Goal: Task Accomplishment & Management: Manage account settings

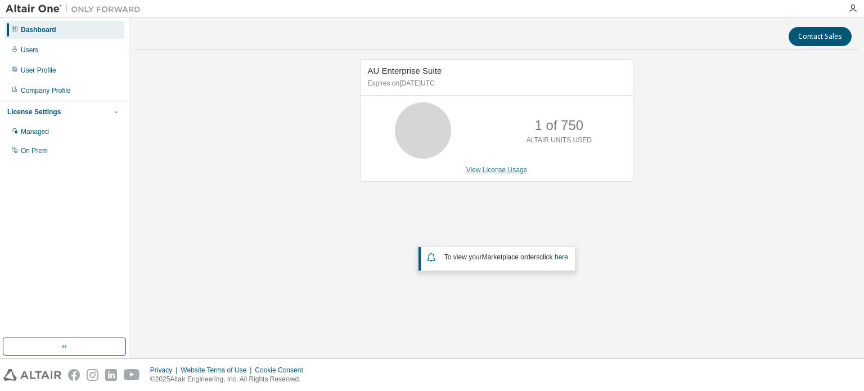
click at [501, 170] on link "View License Usage" at bounding box center [496, 170] width 61 height 8
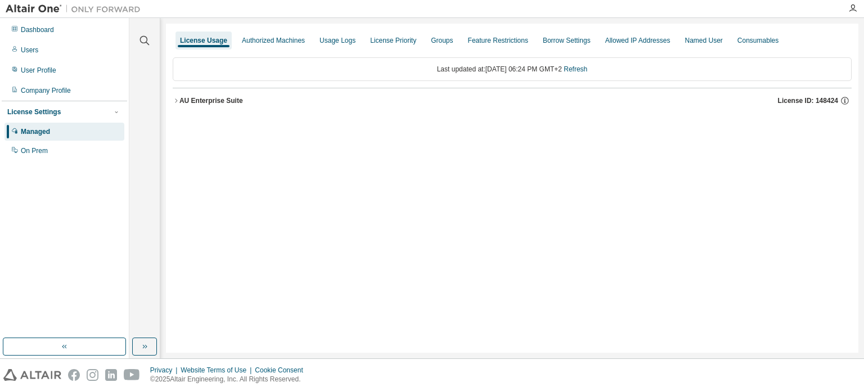
click at [176, 104] on button "AU Enterprise Suite License ID: 148424" at bounding box center [512, 100] width 679 height 25
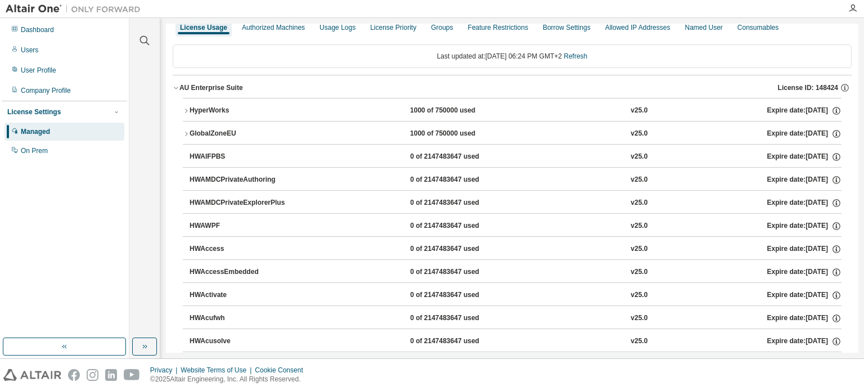
scroll to position [14, 0]
click at [187, 109] on icon "button" at bounding box center [186, 110] width 2 height 4
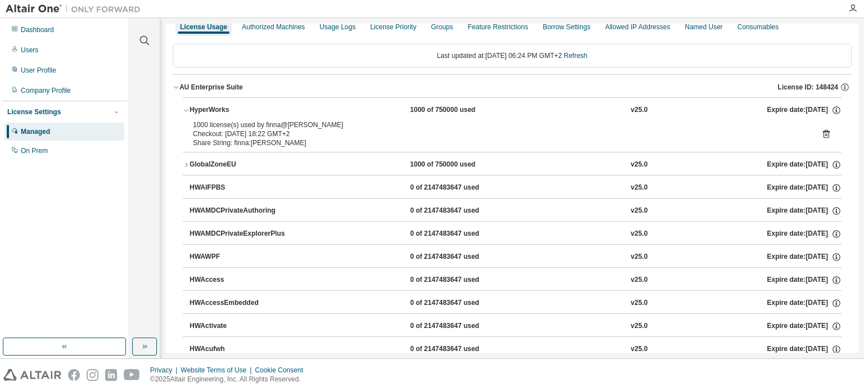
click at [187, 109] on icon "button" at bounding box center [186, 110] width 7 height 7
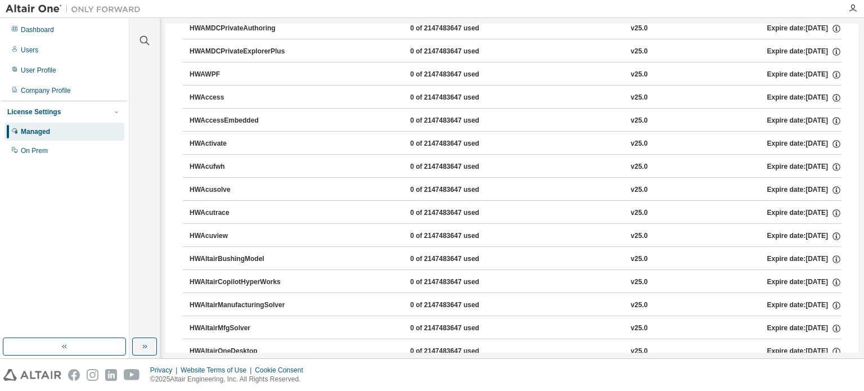
scroll to position [0, 0]
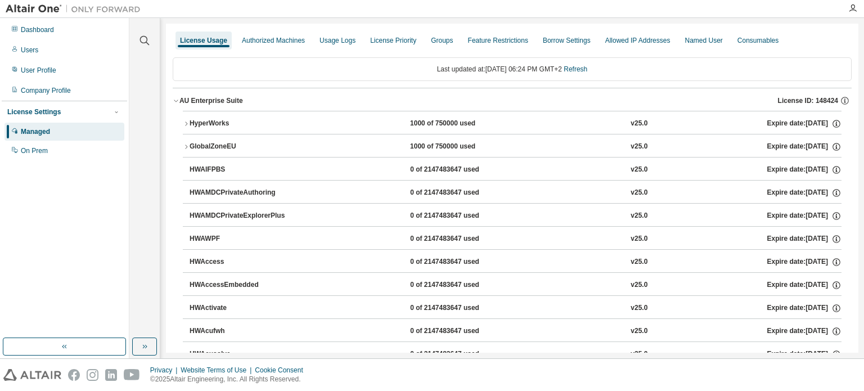
click at [178, 98] on icon "button" at bounding box center [176, 100] width 7 height 7
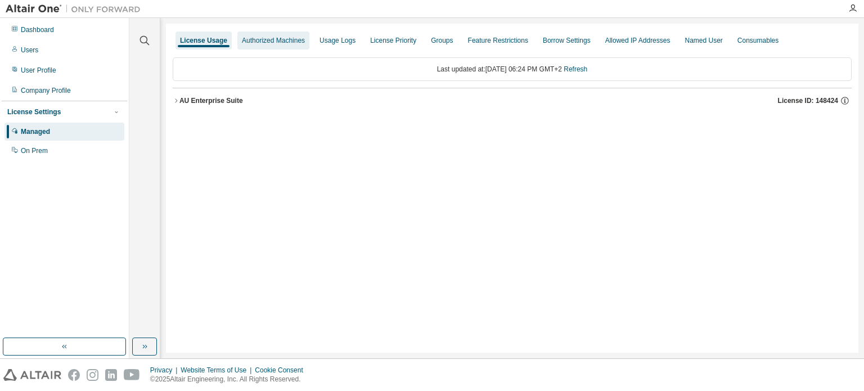
drag, startPoint x: 278, startPoint y: 30, endPoint x: 279, endPoint y: 36, distance: 5.7
click at [279, 36] on div "License Usage Authorized Machines Usage Logs License Priority Groups Feature Re…" at bounding box center [512, 40] width 679 height 20
click at [279, 36] on div "Authorized Machines" at bounding box center [273, 40] width 63 height 9
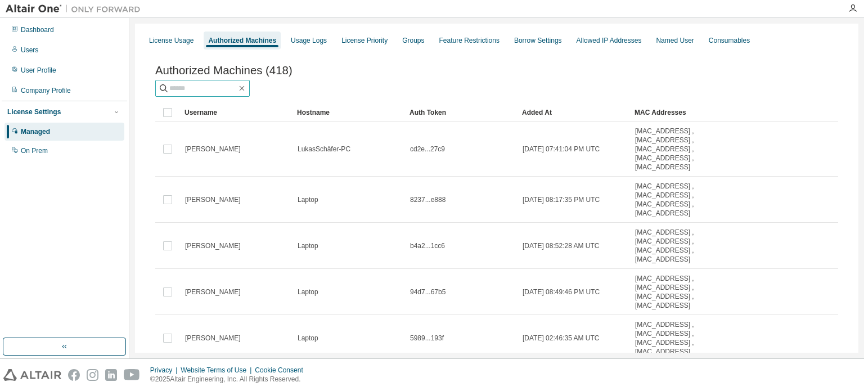
click at [194, 92] on input "text" at bounding box center [203, 88] width 68 height 11
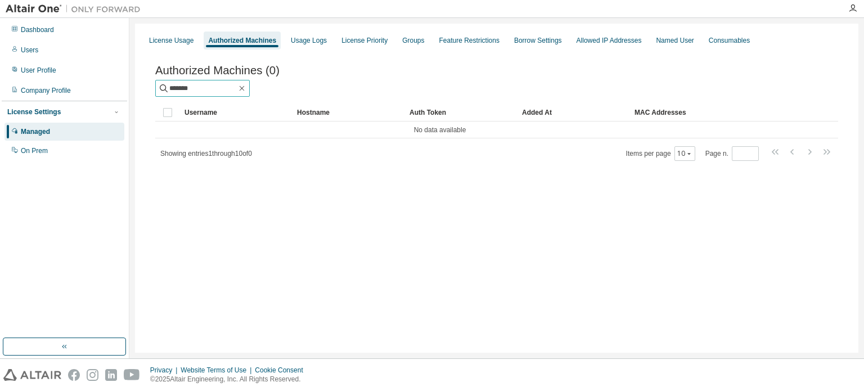
type input "******"
click at [299, 39] on div "Usage Logs" at bounding box center [309, 40] width 36 height 9
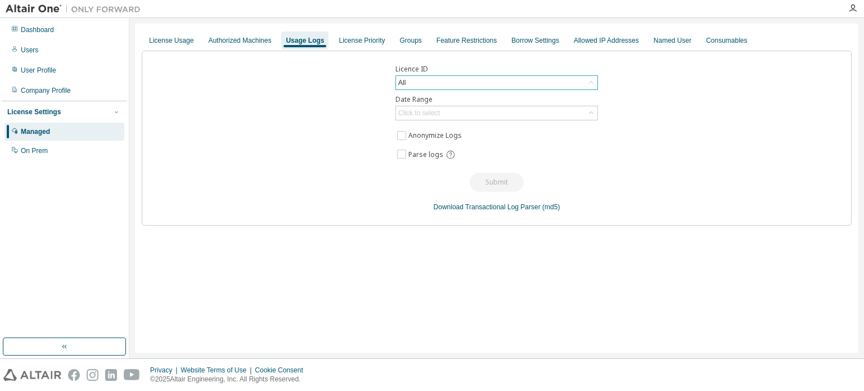
click at [422, 77] on div "All" at bounding box center [496, 83] width 201 height 14
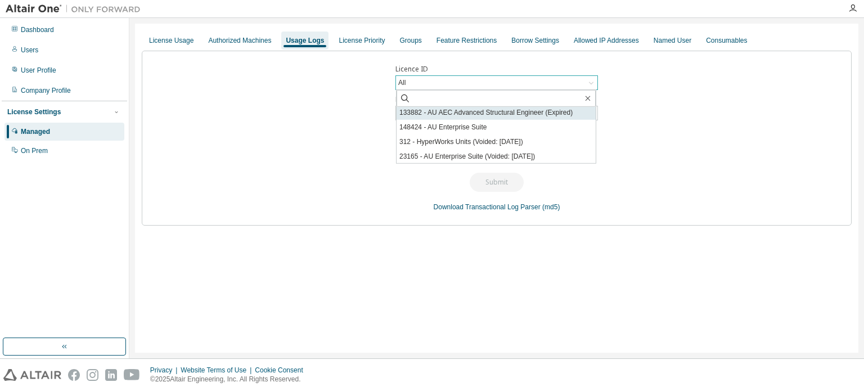
scroll to position [31, 0]
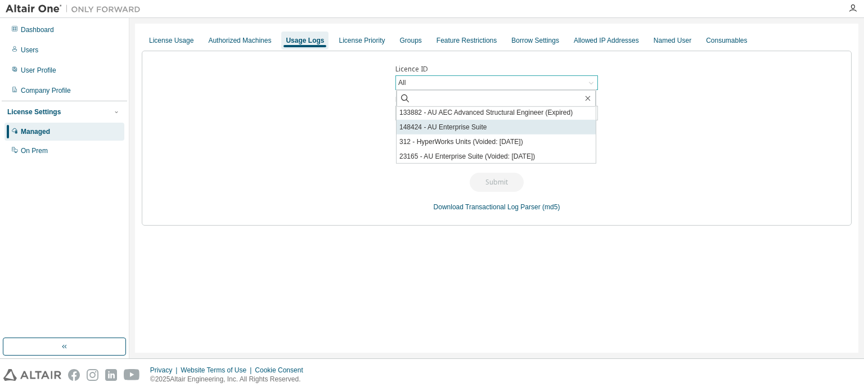
click at [451, 132] on li "148424 - AU Enterprise Suite" at bounding box center [496, 127] width 199 height 15
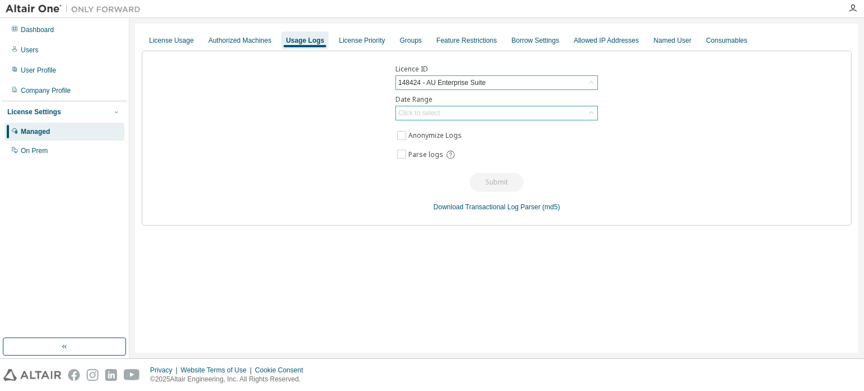
click at [470, 112] on div "Click to select" at bounding box center [496, 113] width 201 height 14
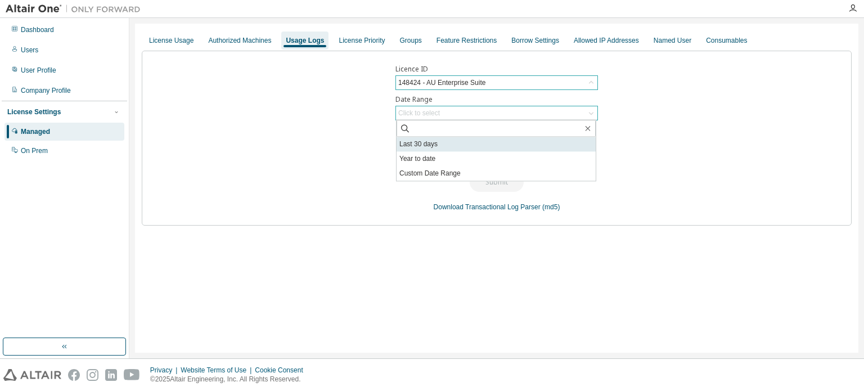
click at [437, 149] on li "Last 30 days" at bounding box center [496, 144] width 199 height 15
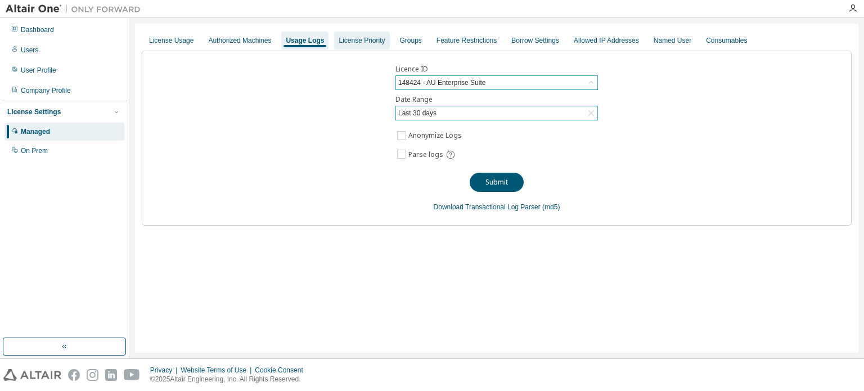
click at [353, 37] on div "License Priority" at bounding box center [362, 40] width 46 height 9
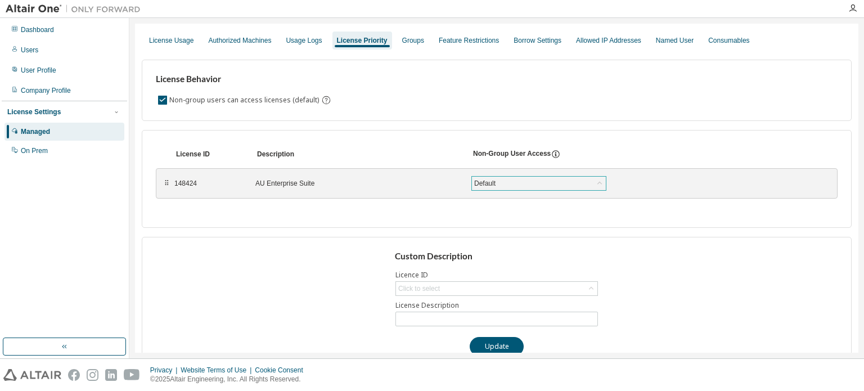
click at [579, 177] on div "Default" at bounding box center [539, 184] width 134 height 14
click at [551, 181] on div "Default" at bounding box center [539, 184] width 134 height 14
click at [412, 39] on div "Groups" at bounding box center [413, 40] width 22 height 9
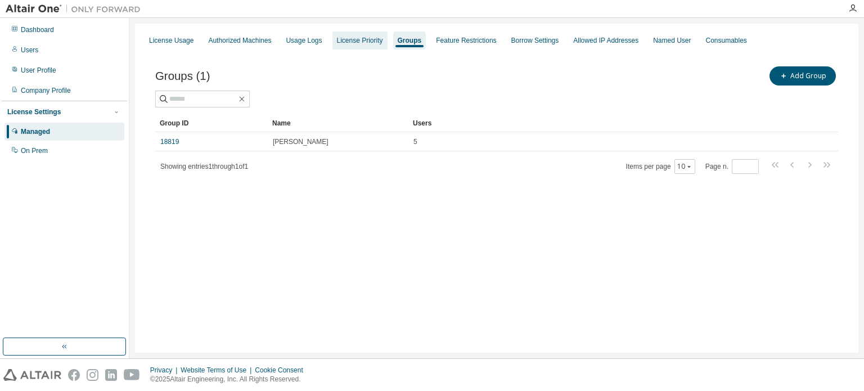
click at [358, 35] on div "License Priority" at bounding box center [359, 41] width 55 height 18
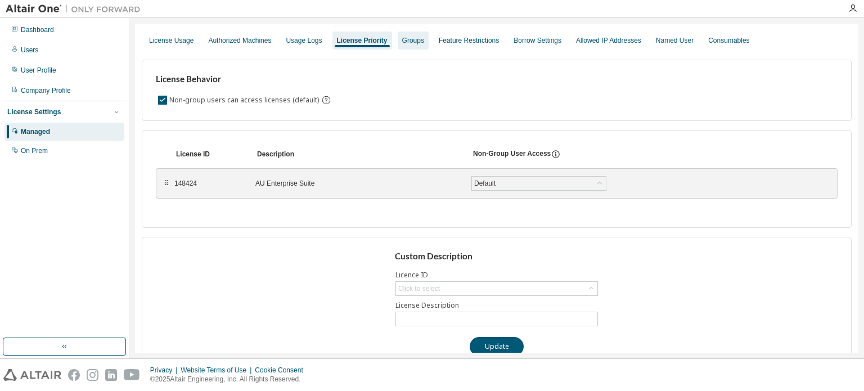
click at [400, 35] on div "Groups" at bounding box center [413, 41] width 31 height 18
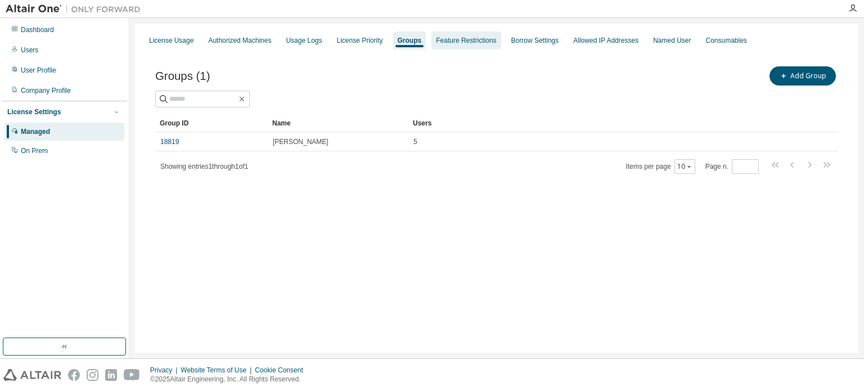
click at [459, 43] on div "Feature Restrictions" at bounding box center [466, 40] width 60 height 9
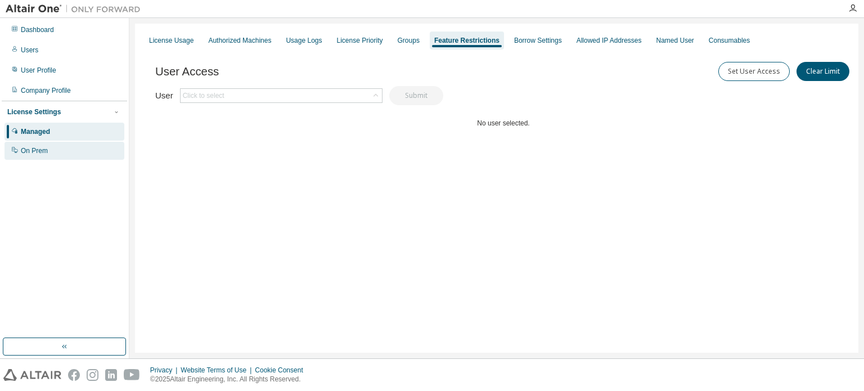
click at [38, 155] on div "On Prem" at bounding box center [34, 150] width 27 height 9
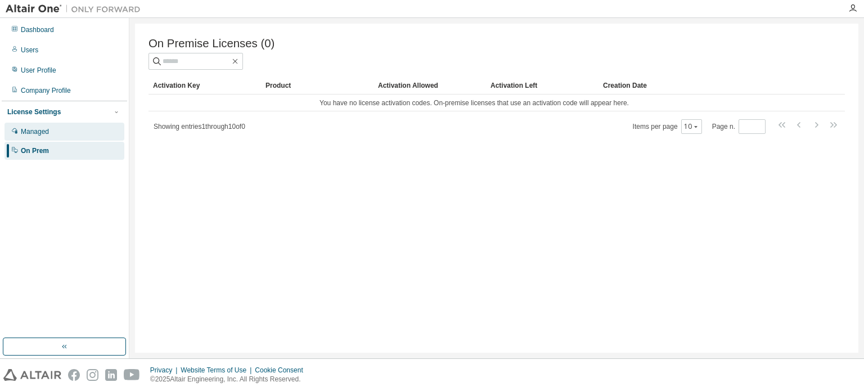
click at [40, 137] on div "Managed" at bounding box center [65, 132] width 120 height 18
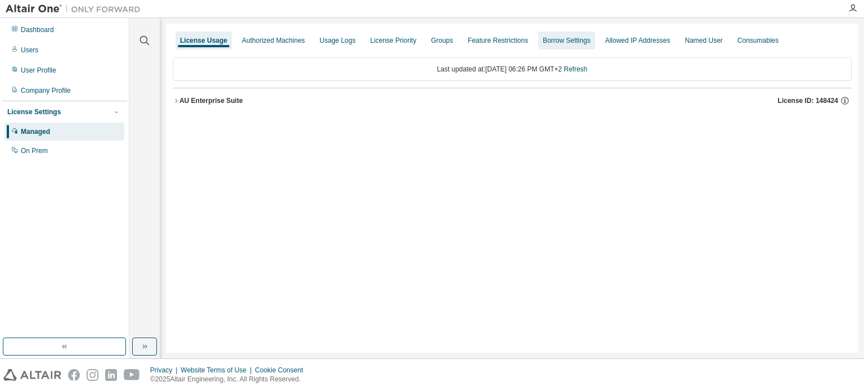
click at [546, 46] on div "Borrow Settings" at bounding box center [566, 41] width 57 height 18
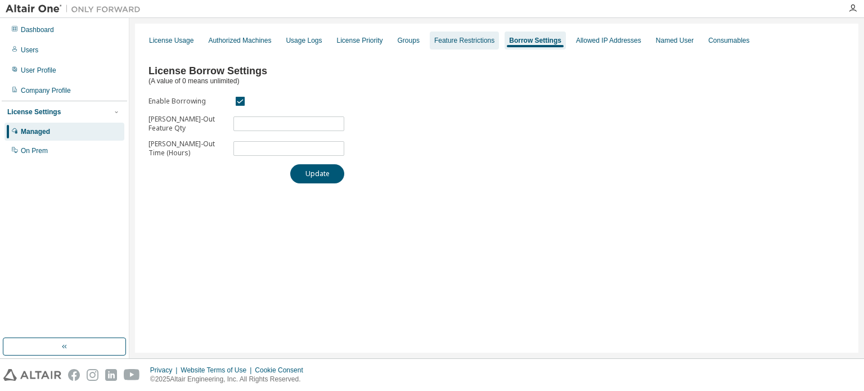
click at [477, 37] on div "Feature Restrictions" at bounding box center [464, 40] width 60 height 9
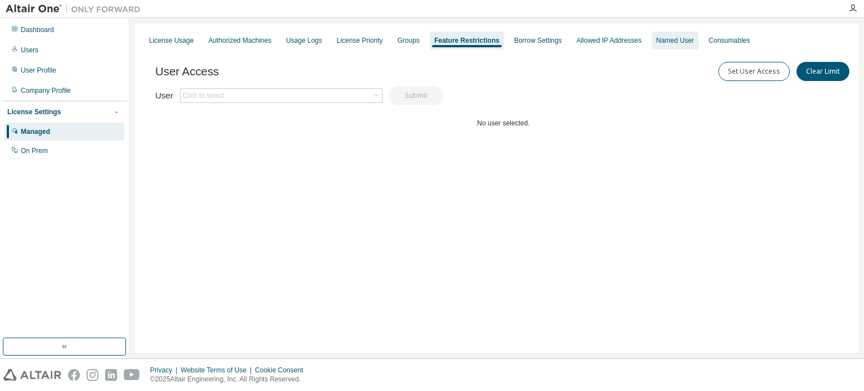
click at [658, 42] on div "Named User" at bounding box center [676, 40] width 38 height 9
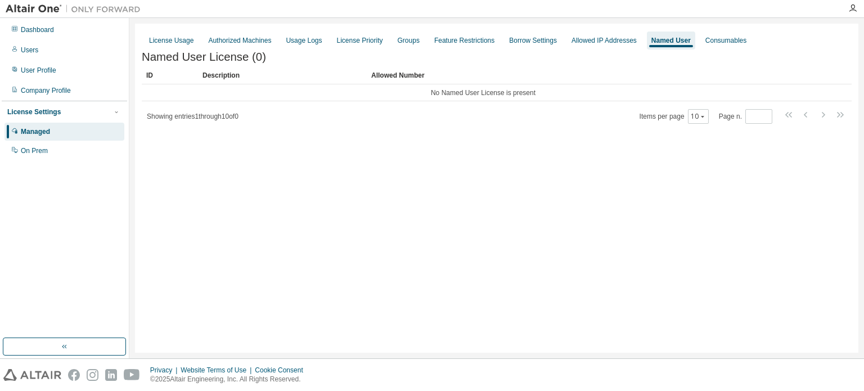
click at [324, 78] on div "Description" at bounding box center [283, 75] width 160 height 18
click at [594, 39] on div "Allowed IP Addresses" at bounding box center [604, 40] width 65 height 9
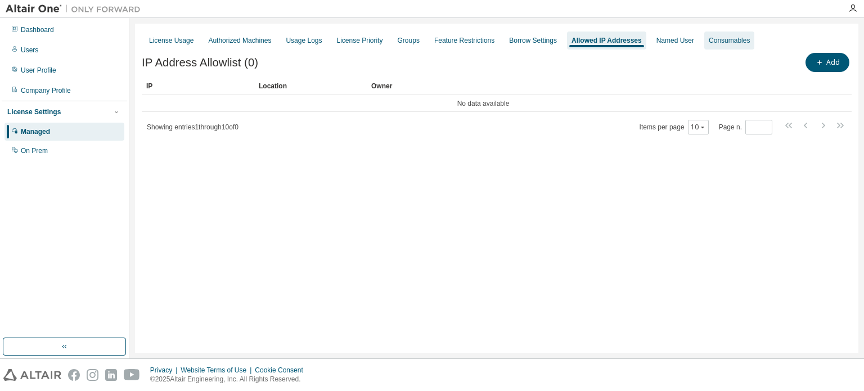
click at [709, 44] on div "Consumables" at bounding box center [729, 40] width 41 height 9
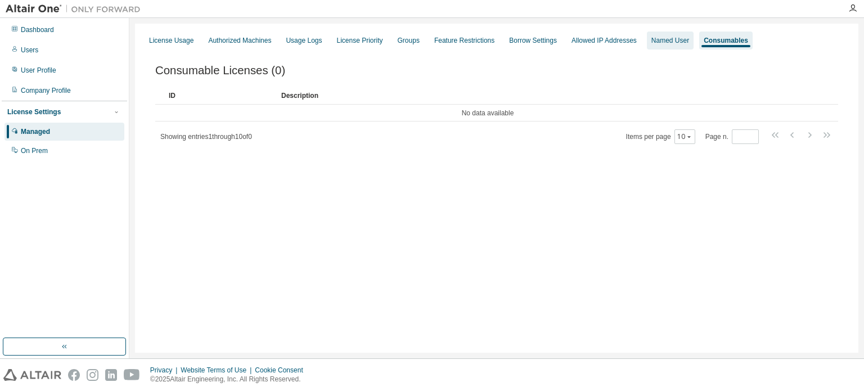
click at [666, 38] on div "Named User" at bounding box center [670, 40] width 38 height 9
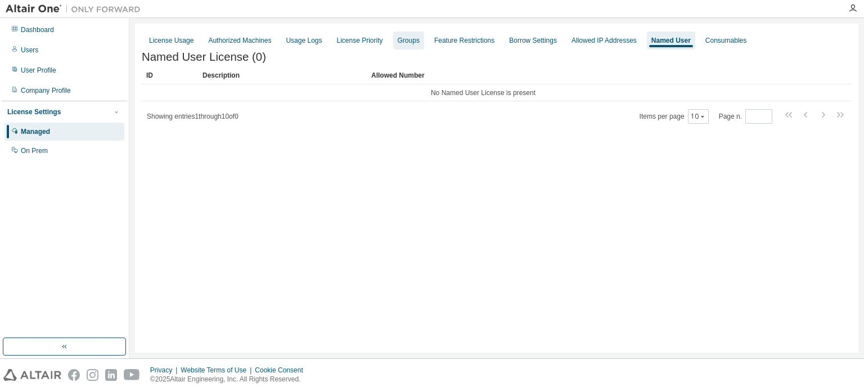
click at [403, 41] on div "Groups" at bounding box center [409, 40] width 22 height 9
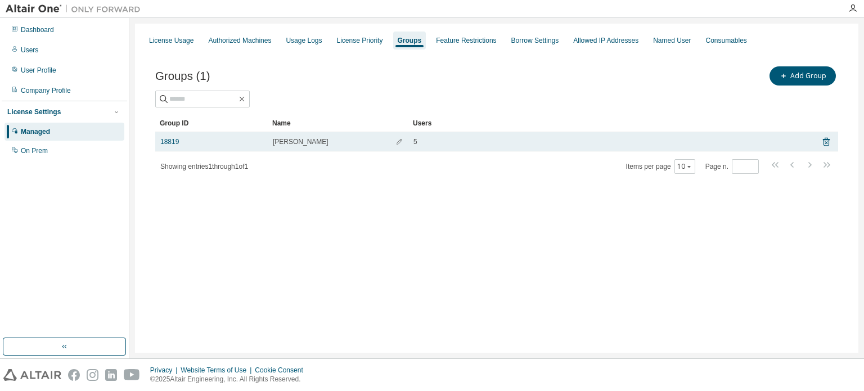
click at [336, 142] on div "[PERSON_NAME]" at bounding box center [338, 141] width 131 height 9
click at [163, 139] on link "18819" at bounding box center [169, 141] width 19 height 9
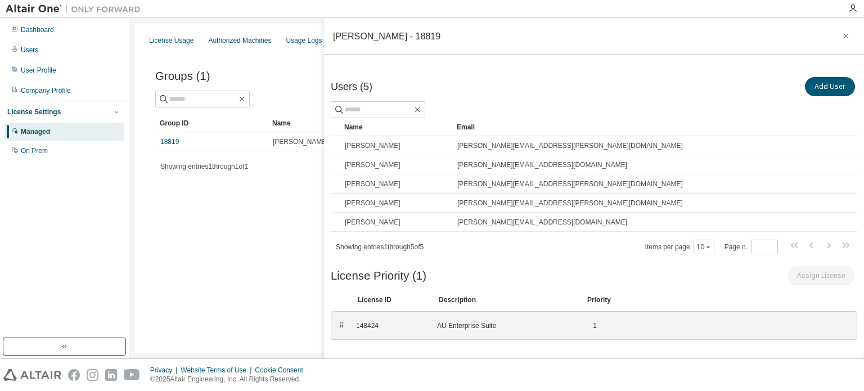
scroll to position [1, 0]
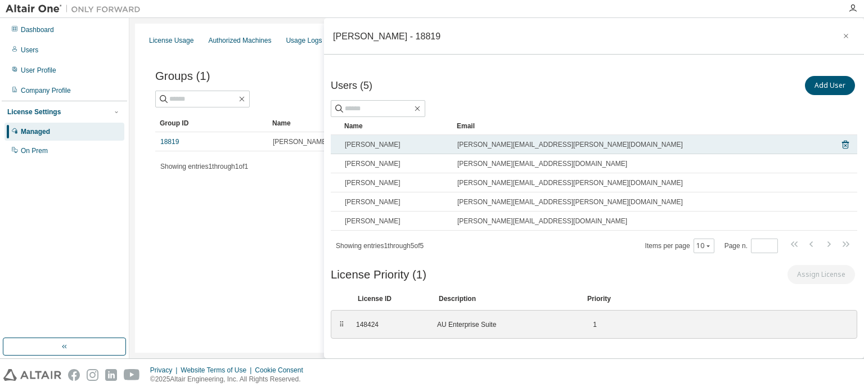
click at [489, 146] on span "[PERSON_NAME][EMAIL_ADDRESS][PERSON_NAME][DOMAIN_NAME]" at bounding box center [570, 144] width 226 height 9
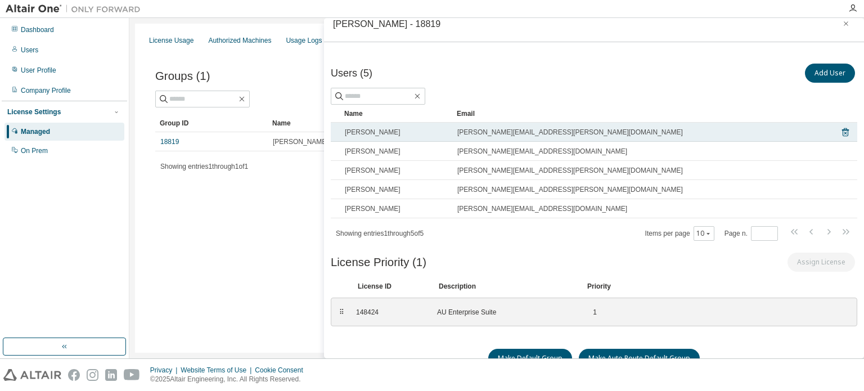
scroll to position [23, 0]
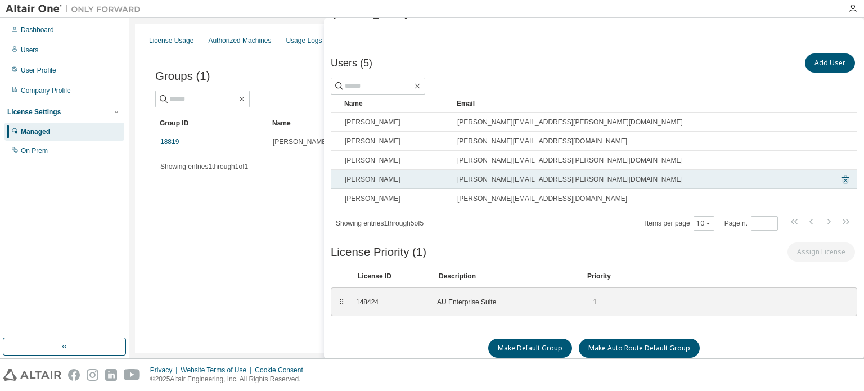
click at [475, 178] on span "[PERSON_NAME][EMAIL_ADDRESS][PERSON_NAME][DOMAIN_NAME]" at bounding box center [570, 179] width 226 height 9
click at [369, 177] on span "[PERSON_NAME]" at bounding box center [373, 179] width 56 height 9
click at [426, 178] on div "[PERSON_NAME]" at bounding box center [396, 179] width 102 height 9
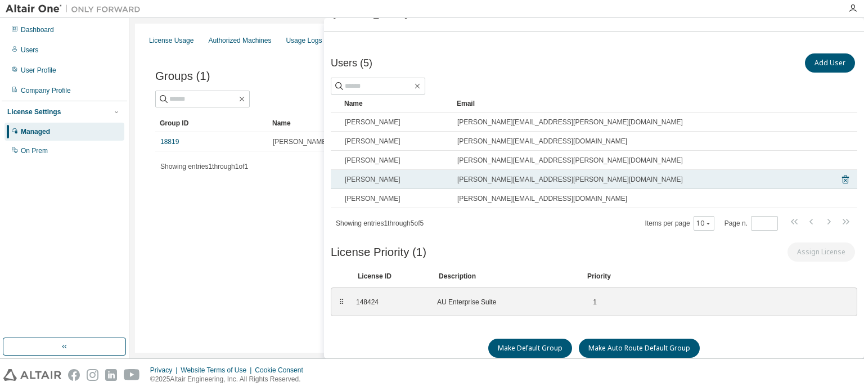
click at [426, 178] on div "[PERSON_NAME]" at bounding box center [396, 179] width 102 height 9
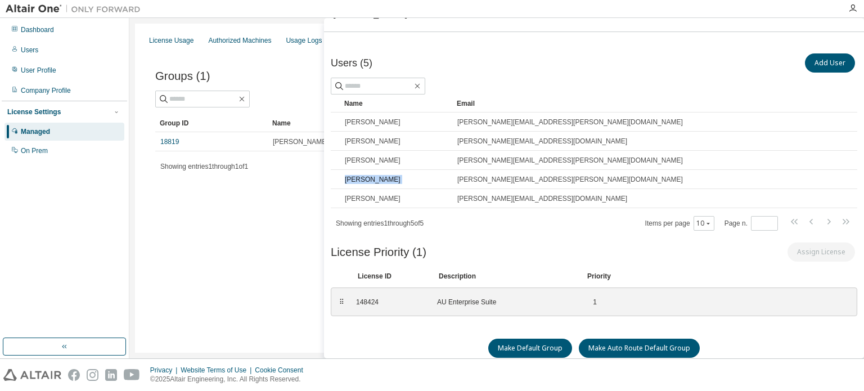
scroll to position [29, 0]
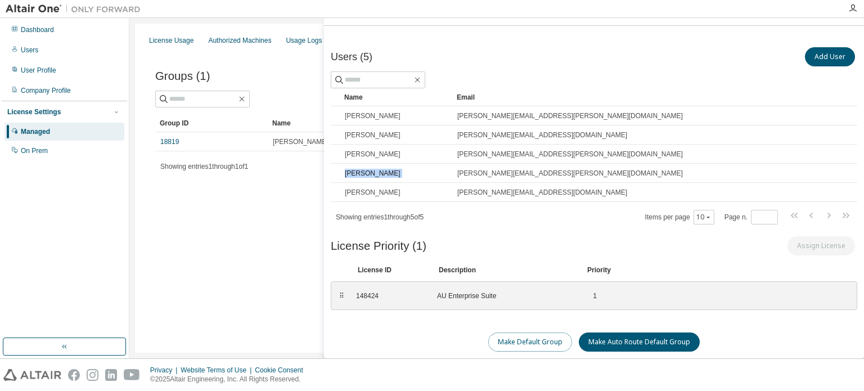
click at [552, 348] on button "Make Default Group" at bounding box center [530, 341] width 84 height 19
click at [494, 227] on div "Users (5) Add User Clear Load Save Save As Field Operator Value Select filter S…" at bounding box center [594, 202] width 527 height 313
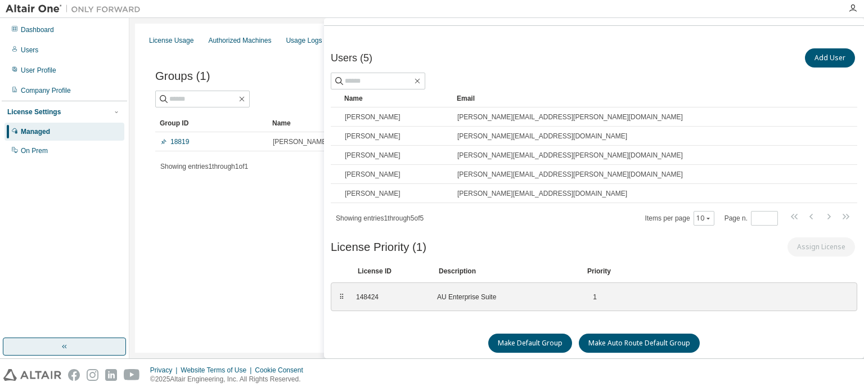
click at [63, 340] on button "button" at bounding box center [64, 347] width 123 height 18
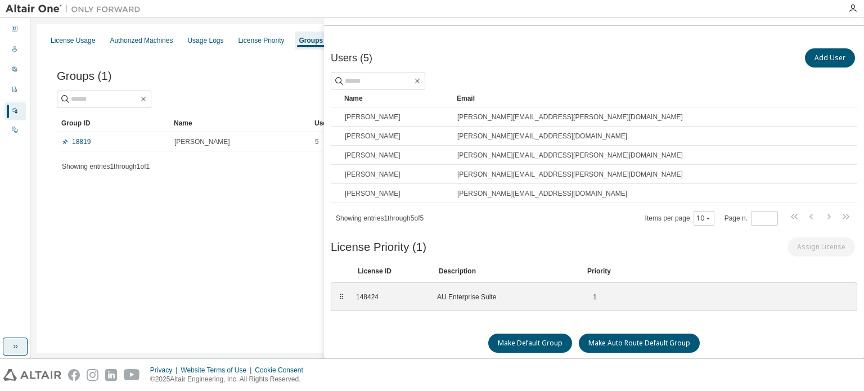
click at [3, 352] on button "button" at bounding box center [15, 347] width 25 height 18
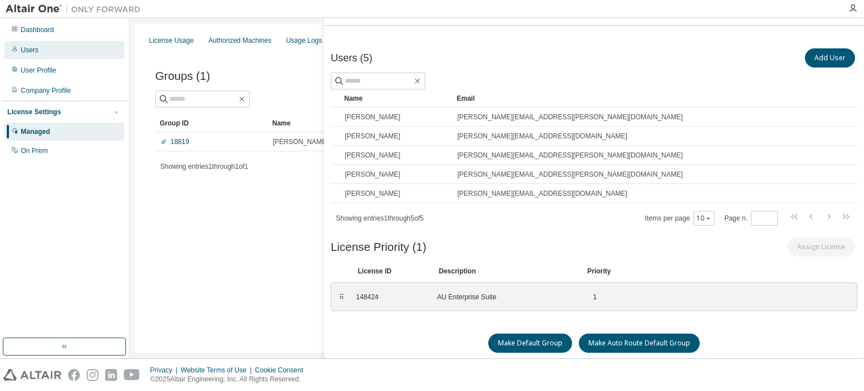
click at [26, 54] on div "Users" at bounding box center [29, 50] width 17 height 9
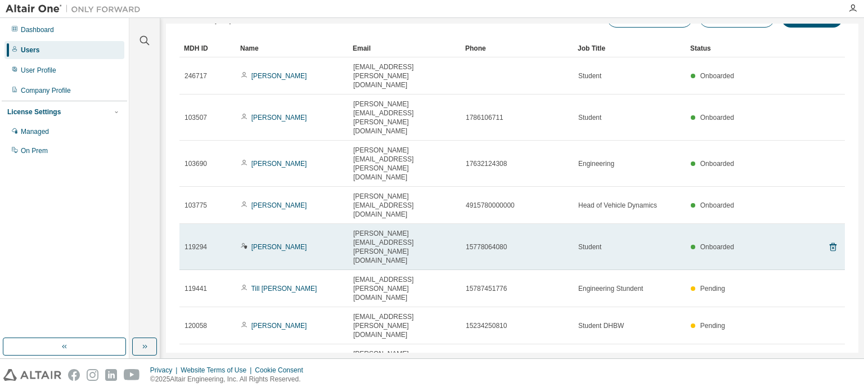
scroll to position [32, 0]
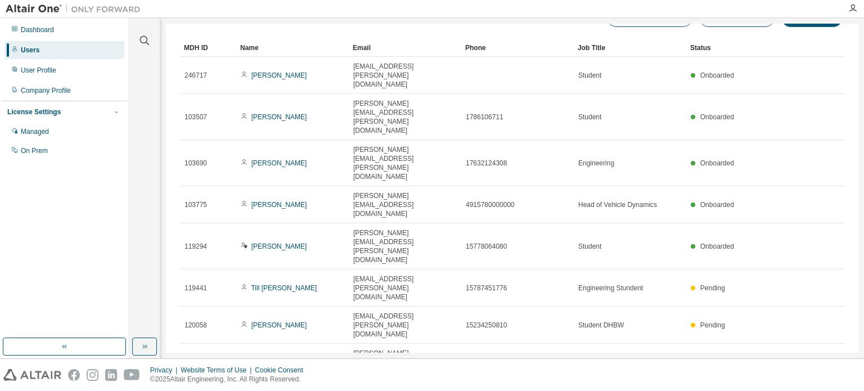
click at [666, 303] on div "100" at bounding box center [687, 302] width 90 height 14
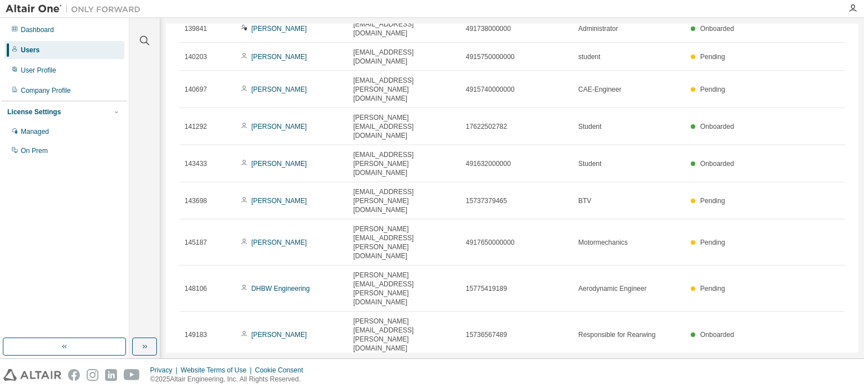
scroll to position [1193, 0]
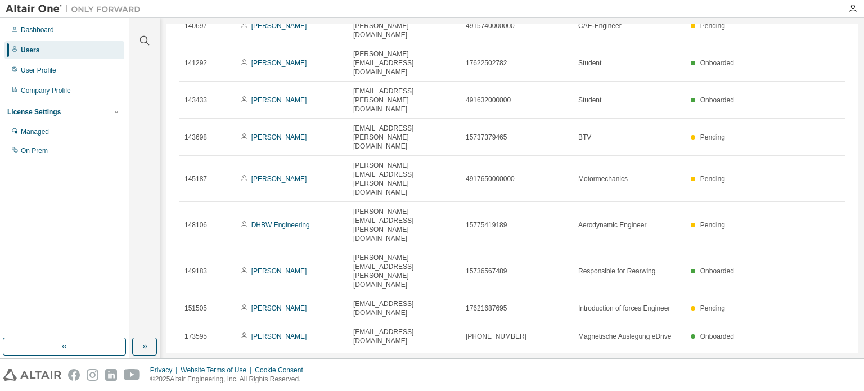
type button "100"
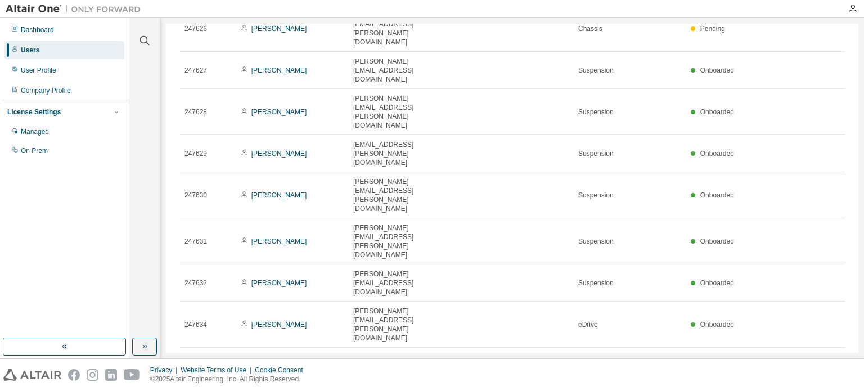
scroll to position [2377, 0]
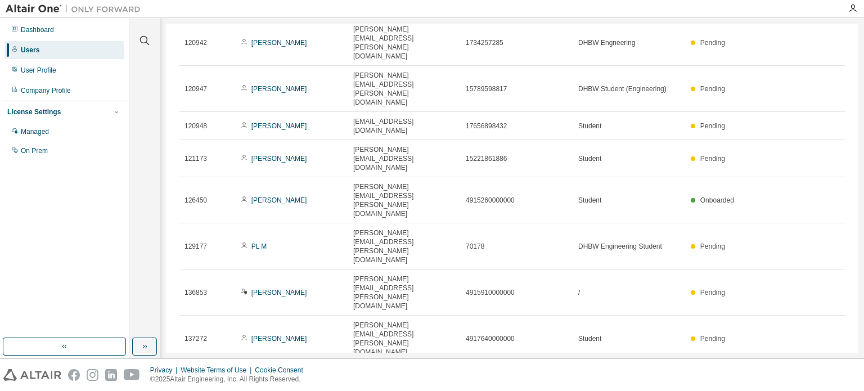
scroll to position [344, 0]
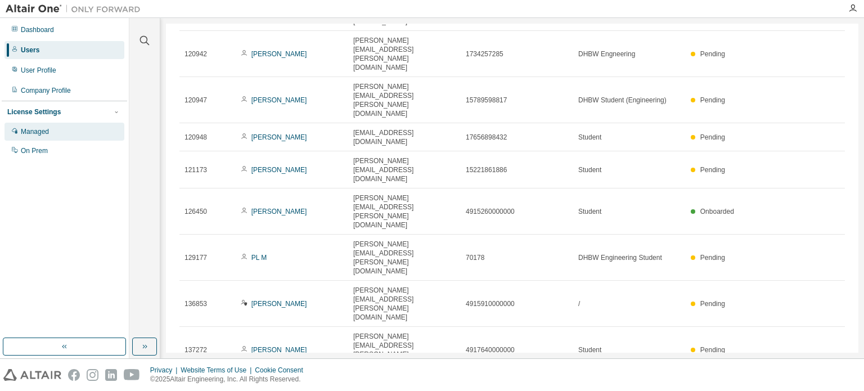
click at [44, 139] on div "Managed" at bounding box center [65, 132] width 120 height 18
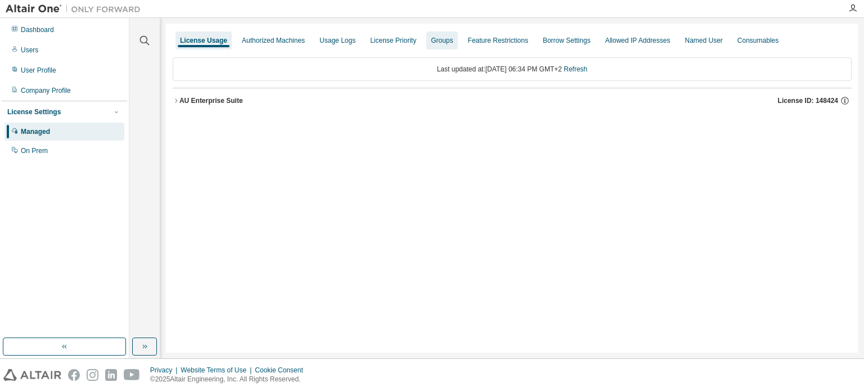
click at [429, 45] on div "Groups" at bounding box center [441, 41] width 31 height 18
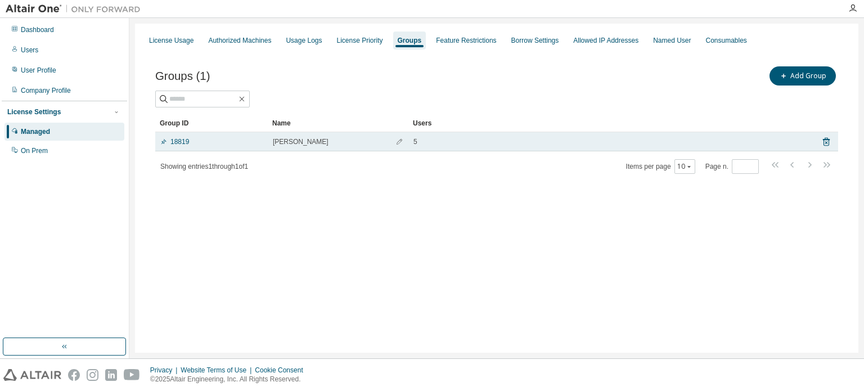
click at [325, 138] on div "[PERSON_NAME]" at bounding box center [338, 141] width 131 height 9
click at [399, 145] on span "button" at bounding box center [399, 141] width 8 height 9
click at [323, 143] on input "****" at bounding box center [310, 144] width 68 height 9
type input "*"
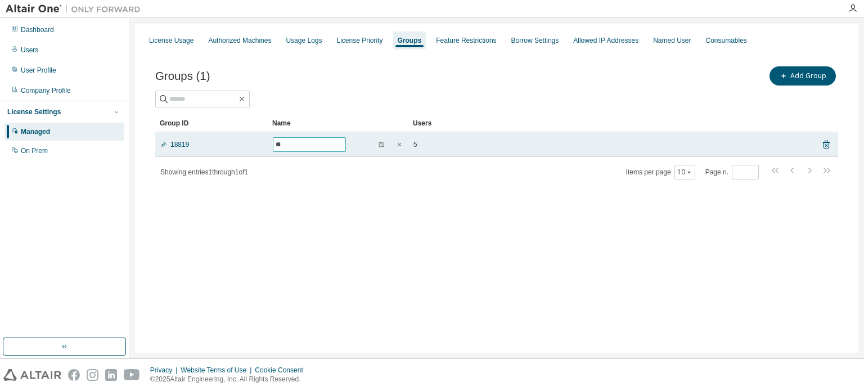
type input "*"
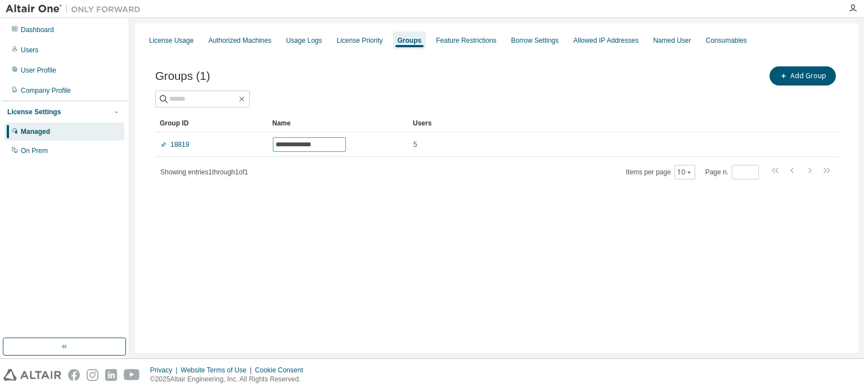
type input "**********"
click at [264, 258] on div "**********" at bounding box center [496, 188] width 723 height 329
click at [455, 222] on div "**********" at bounding box center [496, 188] width 723 height 329
click at [441, 232] on div "**********" at bounding box center [496, 188] width 723 height 329
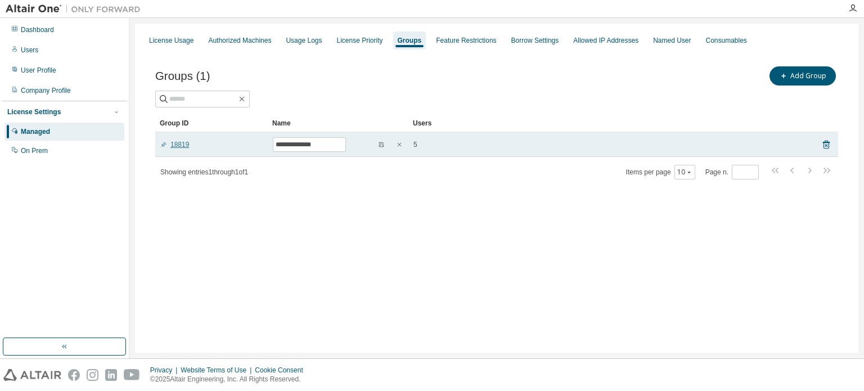
click at [183, 141] on link "18819" at bounding box center [174, 144] width 29 height 9
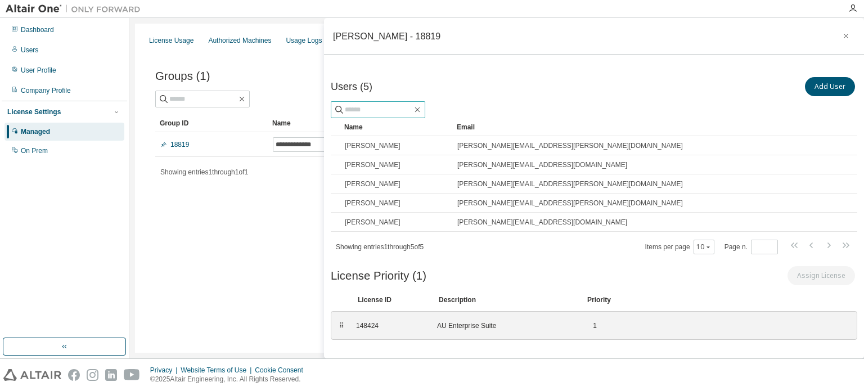
click at [383, 110] on input "text" at bounding box center [379, 109] width 68 height 11
click at [810, 89] on button "Add User" at bounding box center [830, 86] width 50 height 19
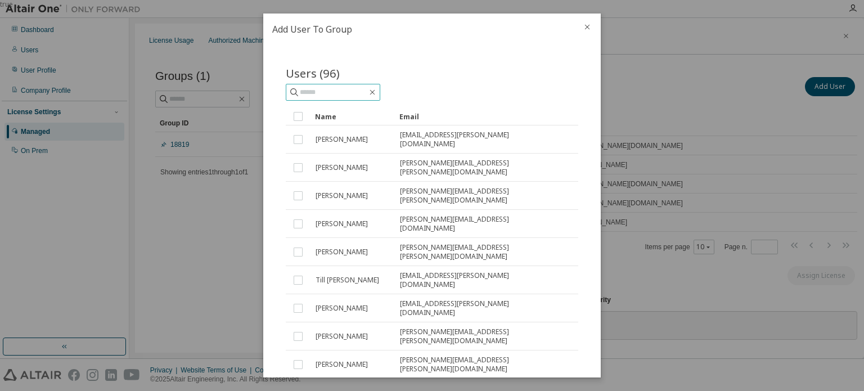
click at [327, 92] on input "text" at bounding box center [334, 92] width 68 height 11
type input "******"
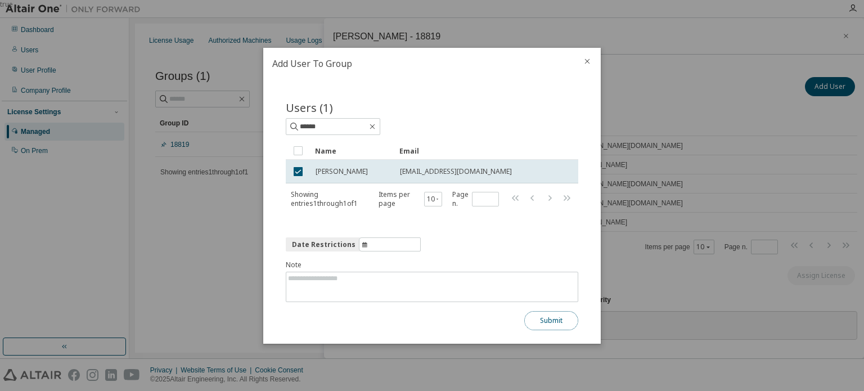
click at [552, 325] on button "Submit" at bounding box center [551, 320] width 54 height 19
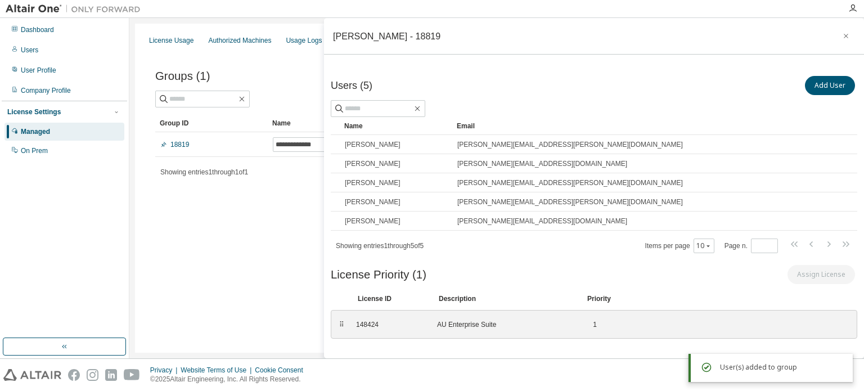
scroll to position [29, 0]
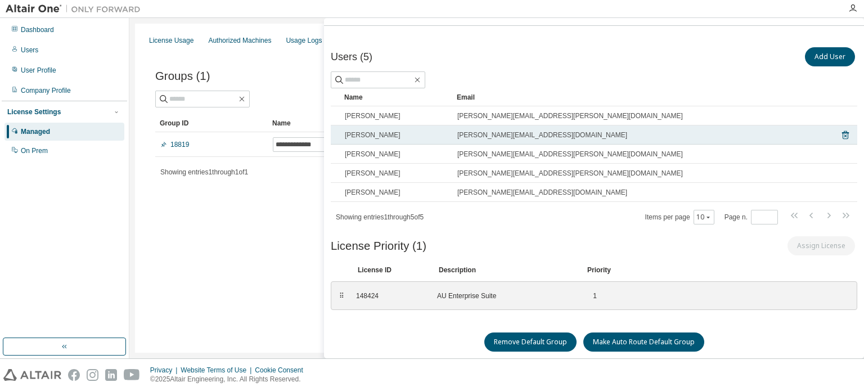
click at [460, 134] on span "[PERSON_NAME][EMAIL_ADDRESS][DOMAIN_NAME]" at bounding box center [542, 135] width 170 height 9
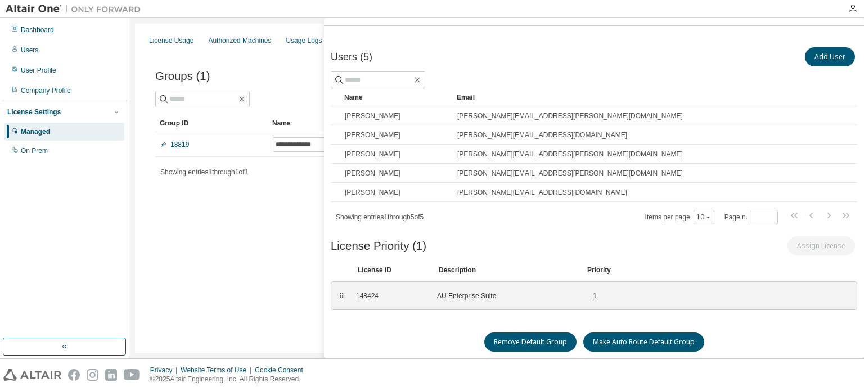
click at [269, 170] on div "Showing entries 1 through 1 of 1 Items per page 10 Page n. *" at bounding box center [496, 172] width 683 height 16
click at [516, 334] on button "Remove Default Group" at bounding box center [530, 341] width 92 height 19
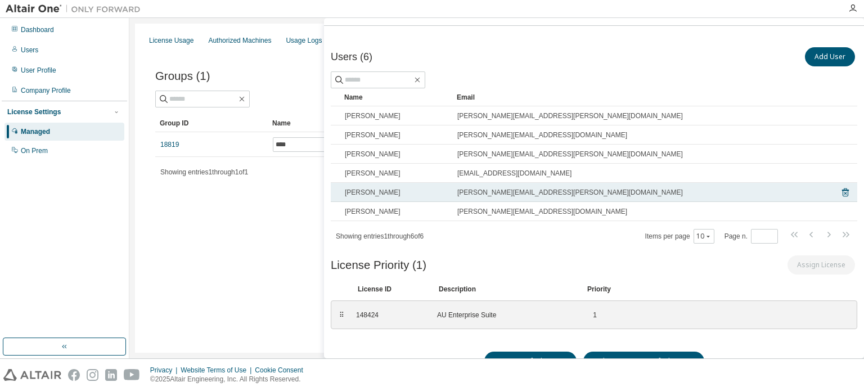
scroll to position [20, 0]
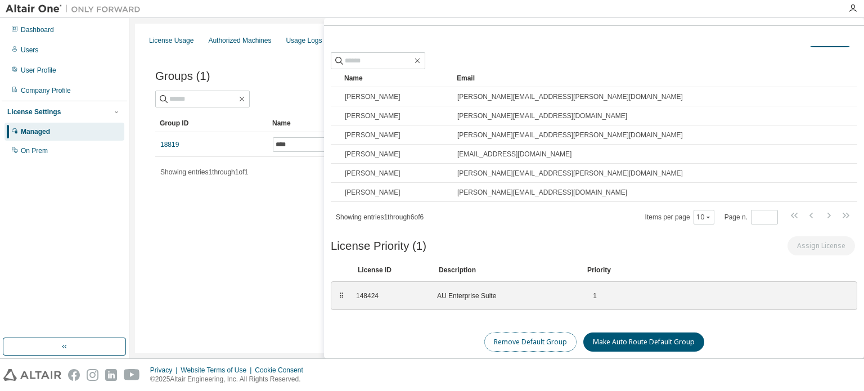
click at [523, 344] on button "Remove Default Group" at bounding box center [530, 341] width 92 height 19
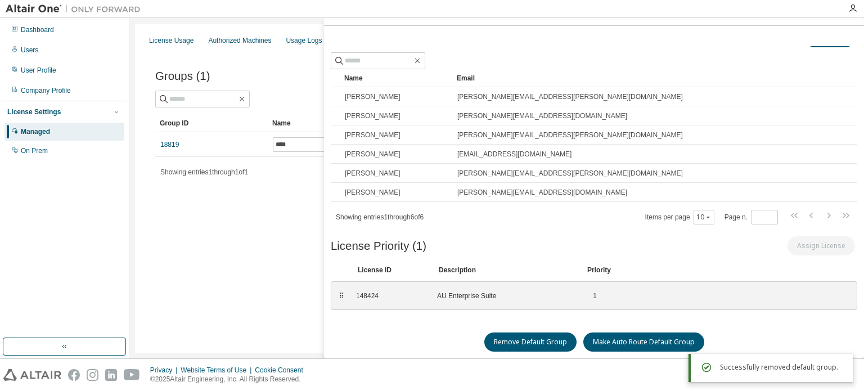
click at [265, 206] on div "Groups (1) Add Group Clear Load Save Save As Field Operator Value Select filter…" at bounding box center [497, 130] width 710 height 159
click at [449, 296] on div "AU Enterprise Suite" at bounding box center [504, 295] width 135 height 9
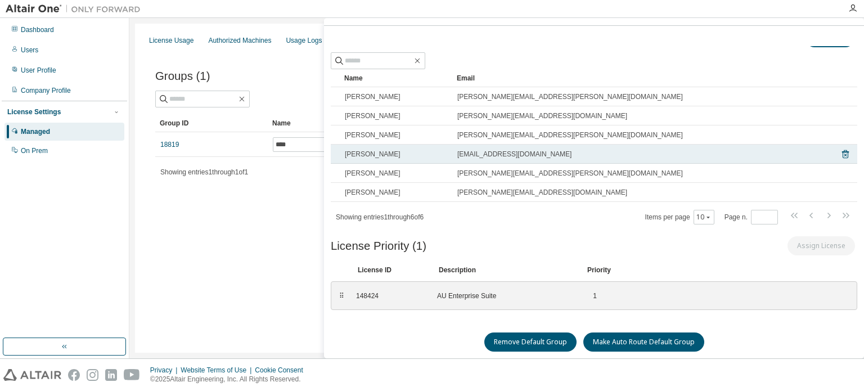
click at [490, 148] on td "[EMAIL_ADDRESS][DOMAIN_NAME]" at bounding box center [640, 154] width 376 height 19
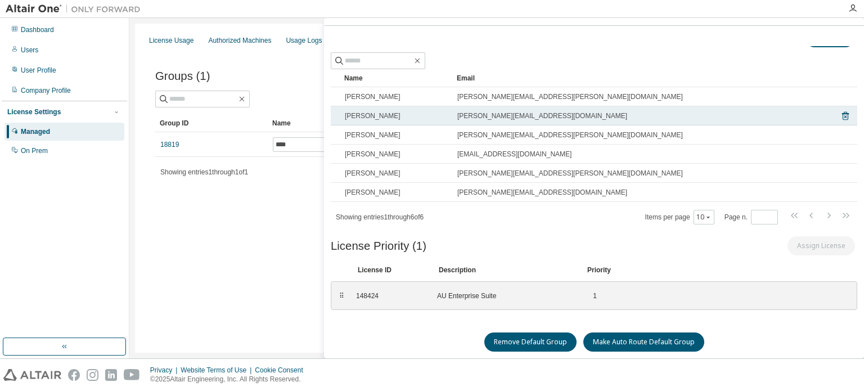
click at [381, 111] on span "[PERSON_NAME]" at bounding box center [373, 115] width 56 height 9
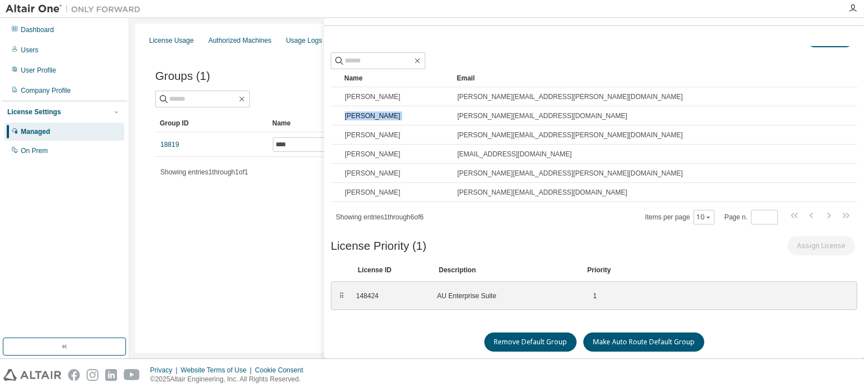
scroll to position [0, 0]
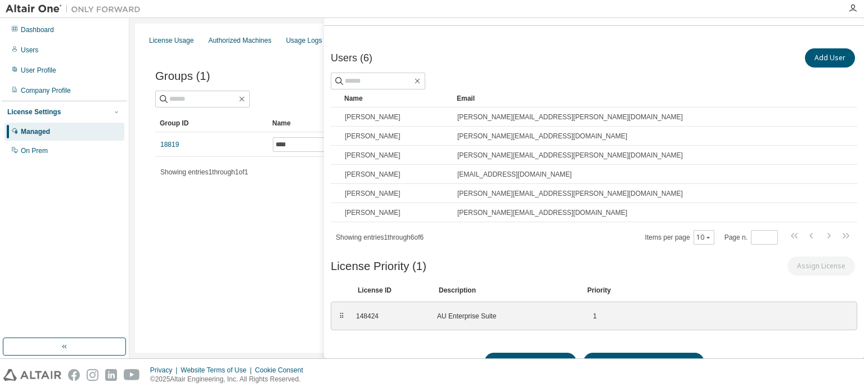
click at [249, 224] on div "License Usage Authorized Machines Usage Logs License Priority Groups Feature Re…" at bounding box center [496, 188] width 723 height 329
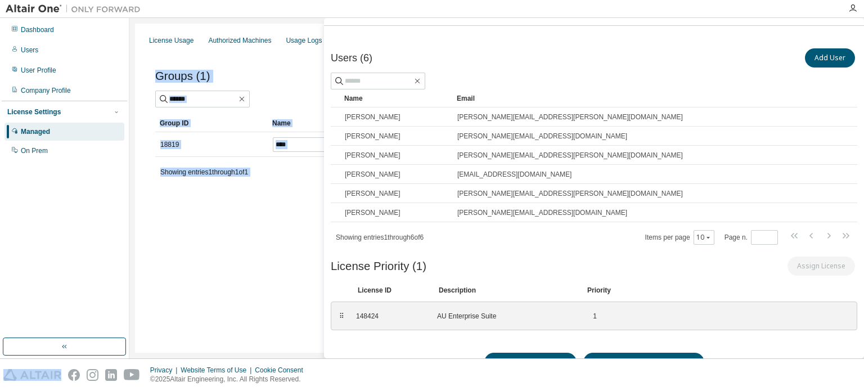
click at [249, 224] on div "License Usage Authorized Machines Usage Logs License Priority Groups Feature Re…" at bounding box center [496, 188] width 723 height 329
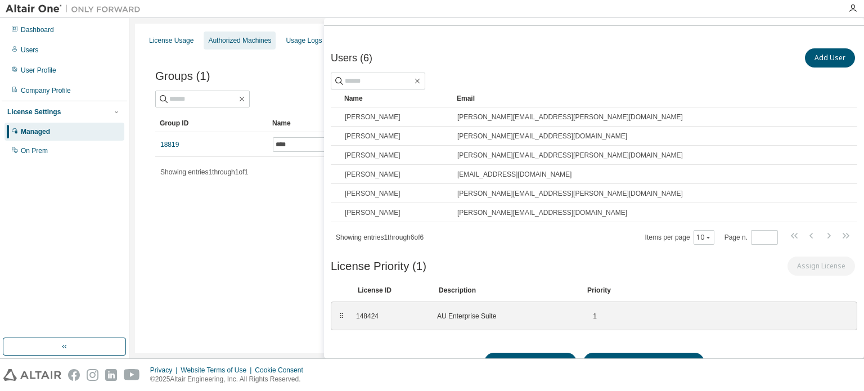
click at [244, 40] on div "Authorized Machines" at bounding box center [239, 40] width 63 height 9
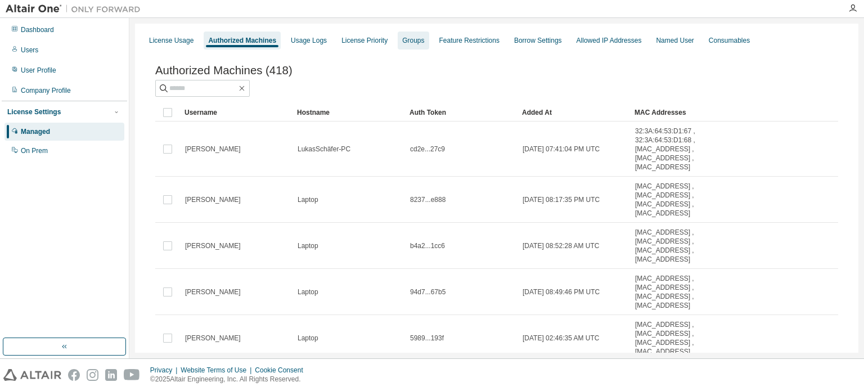
click at [403, 37] on div "Groups" at bounding box center [413, 40] width 22 height 9
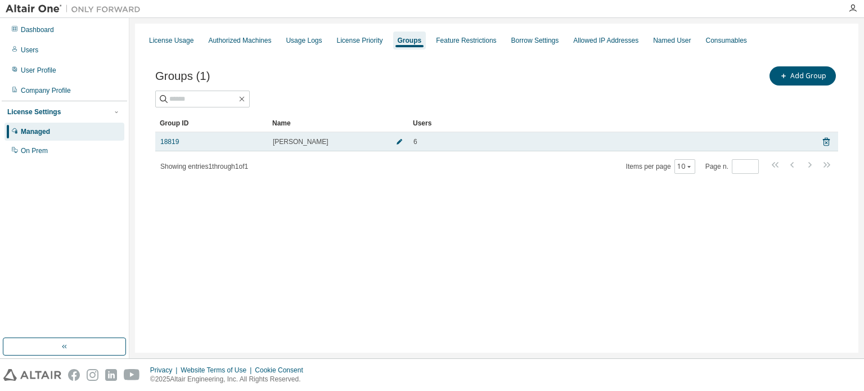
click at [394, 141] on button "button" at bounding box center [399, 142] width 18 height 18
click at [330, 144] on input "****" at bounding box center [310, 144] width 68 height 9
type input "*"
type input "**********"
click at [376, 145] on button "button" at bounding box center [381, 145] width 18 height 18
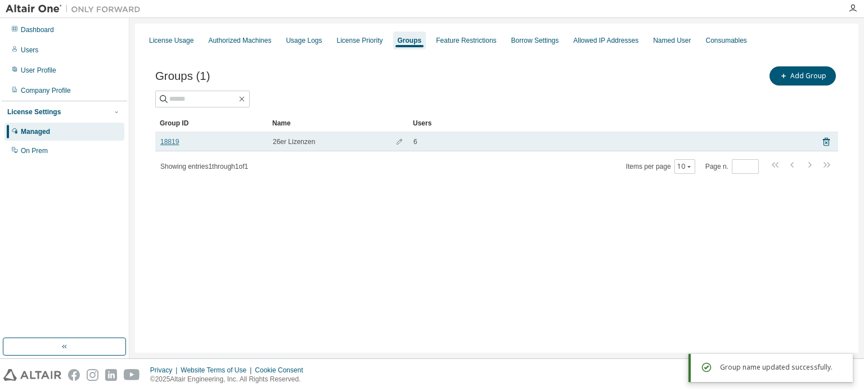
click at [164, 143] on link "18819" at bounding box center [169, 141] width 19 height 9
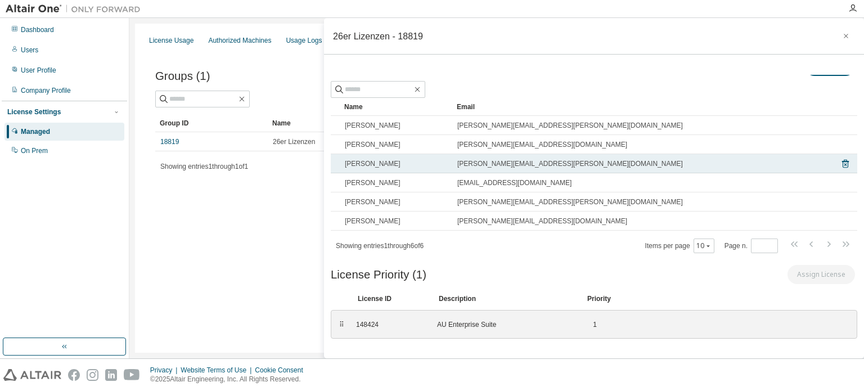
scroll to position [29, 0]
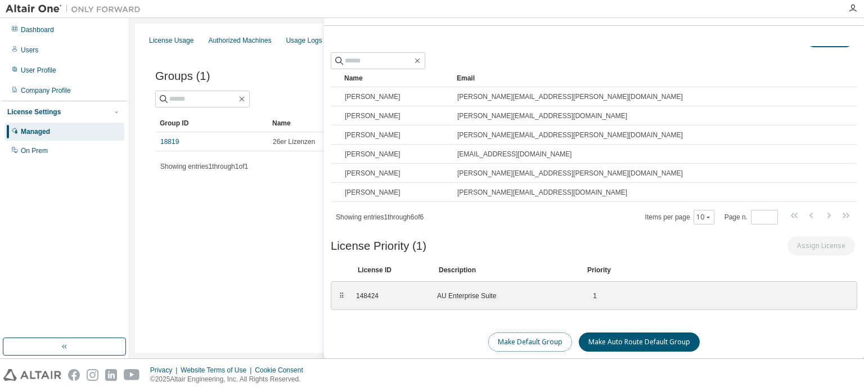
click at [535, 332] on button "Make Default Group" at bounding box center [530, 341] width 84 height 19
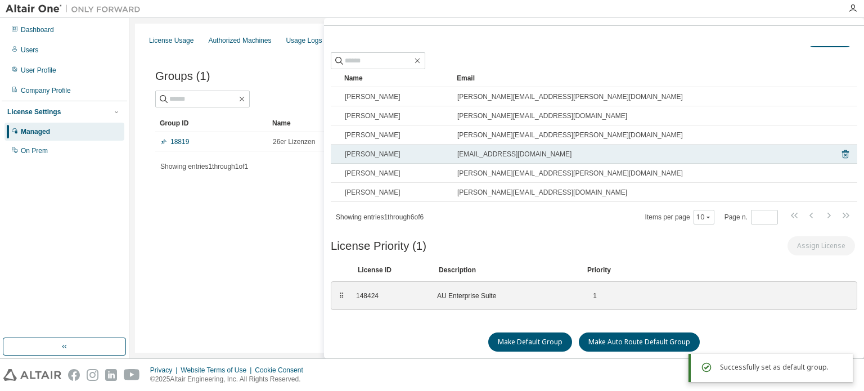
scroll to position [0, 0]
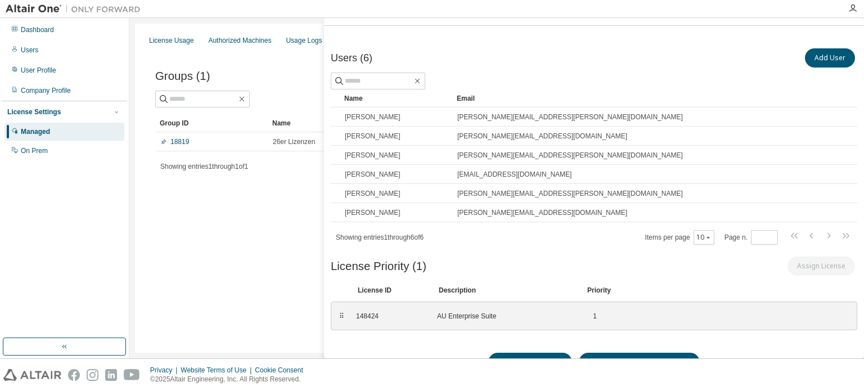
click at [258, 274] on div "License Usage Authorized Machines Usage Logs License Priority Groups Feature Re…" at bounding box center [496, 188] width 723 height 329
